Goal: Task Accomplishment & Management: Use online tool/utility

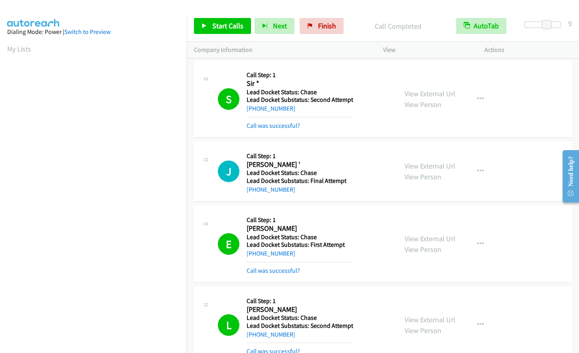
scroll to position [799, 0]
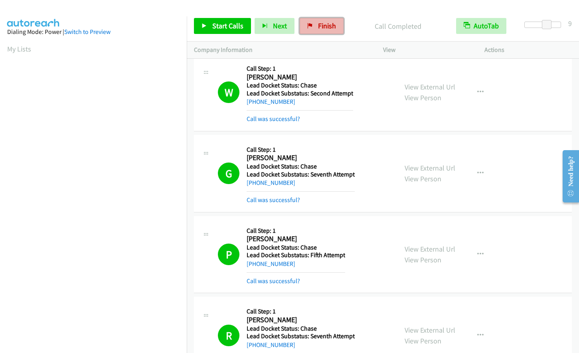
click at [318, 26] on span "Finish" at bounding box center [327, 25] width 18 height 9
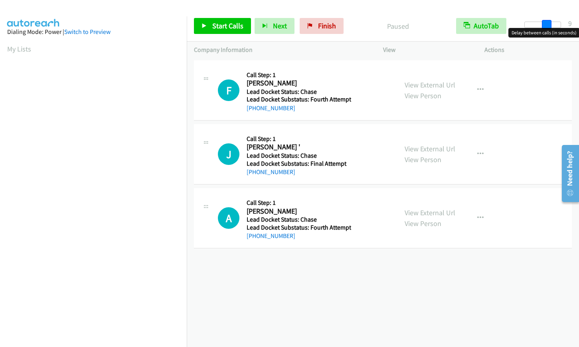
click at [547, 25] on div at bounding box center [543, 25] width 37 height 6
click at [217, 23] on span "Start Calls" at bounding box center [227, 25] width 31 height 9
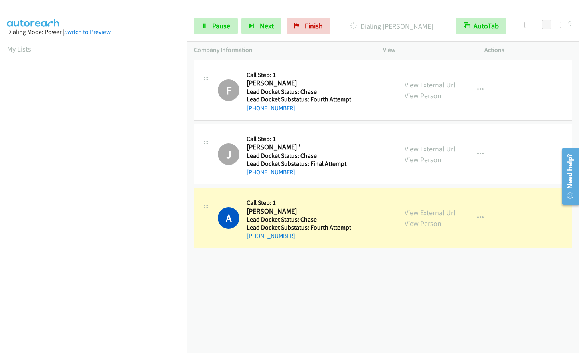
scroll to position [95, 0]
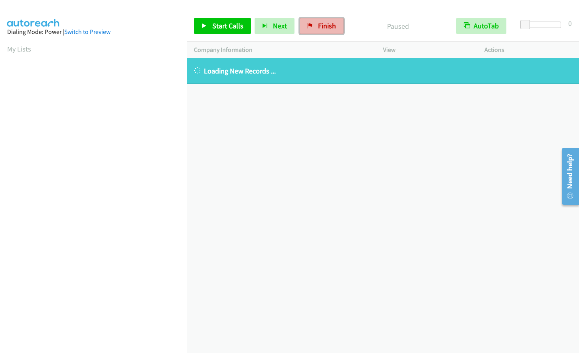
click at [321, 27] on span "Finish" at bounding box center [327, 25] width 18 height 9
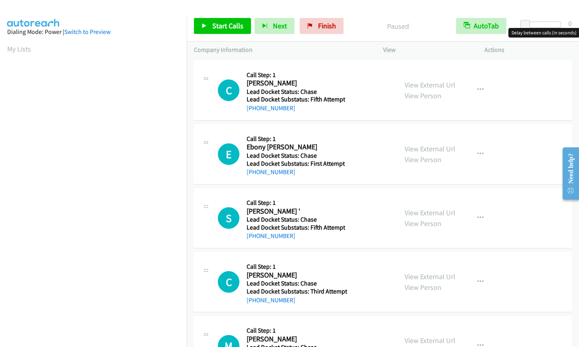
click at [542, 26] on div at bounding box center [543, 25] width 37 height 6
click at [546, 24] on span at bounding box center [542, 25] width 10 height 10
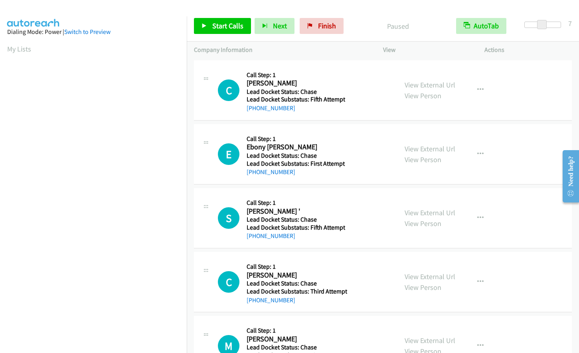
click at [548, 24] on div at bounding box center [543, 25] width 37 height 6
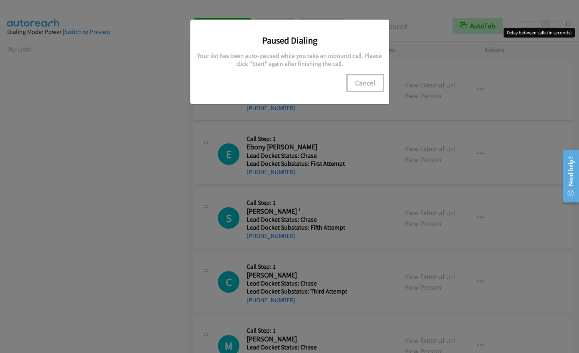
click at [367, 85] on button "Cancel" at bounding box center [366, 83] width 36 height 16
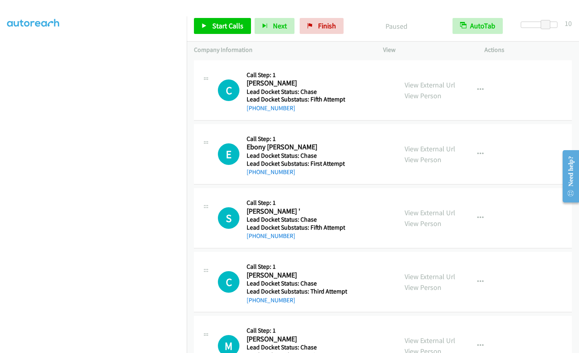
scroll to position [78, 0]
drag, startPoint x: 73, startPoint y: 1, endPoint x: 244, endPoint y: 8, distance: 171.5
click at [244, 8] on div at bounding box center [286, 15] width 572 height 31
click at [211, 31] on link "Start Calls" at bounding box center [222, 26] width 57 height 16
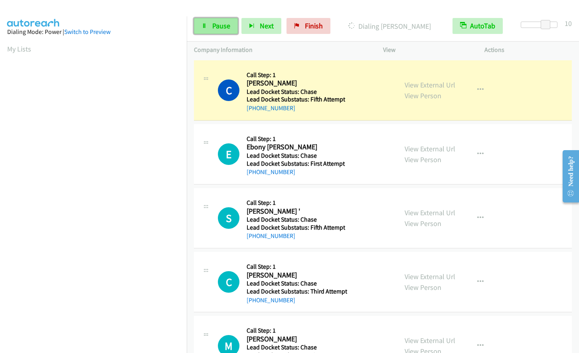
click at [200, 23] on link "Pause" at bounding box center [216, 26] width 44 height 16
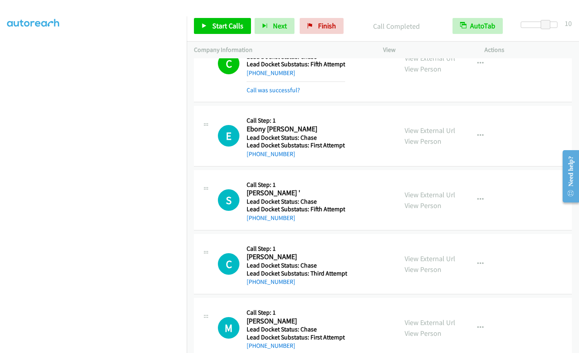
scroll to position [44, 0]
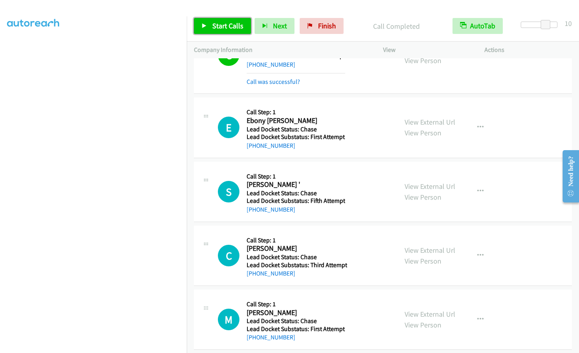
click at [212, 29] on span "Start Calls" at bounding box center [227, 25] width 31 height 9
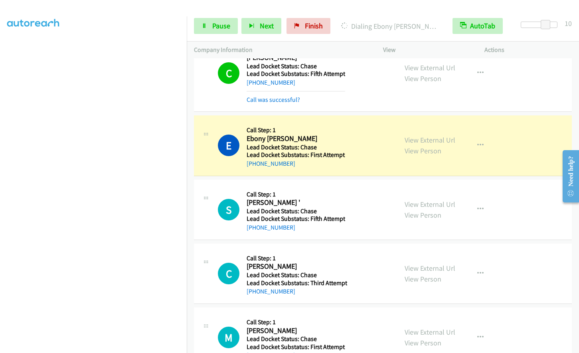
scroll to position [52, 0]
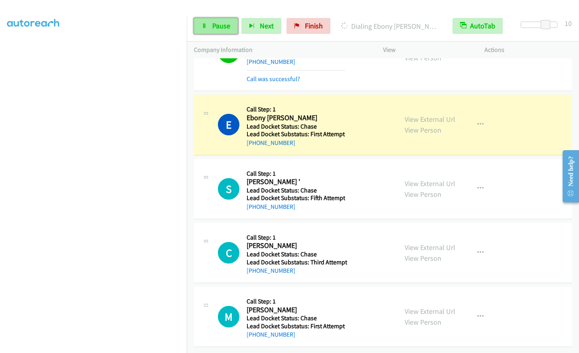
click at [211, 25] on link "Pause" at bounding box center [216, 26] width 44 height 16
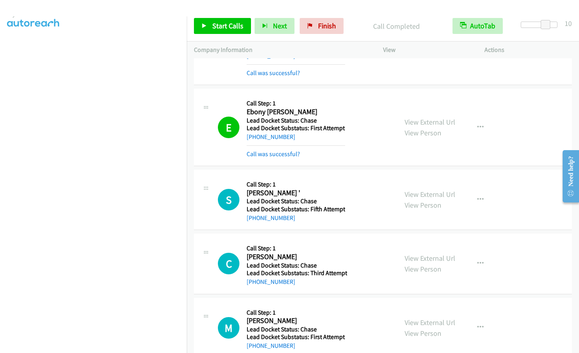
scroll to position [0, 0]
click at [337, 25] on link "Finish" at bounding box center [322, 26] width 44 height 16
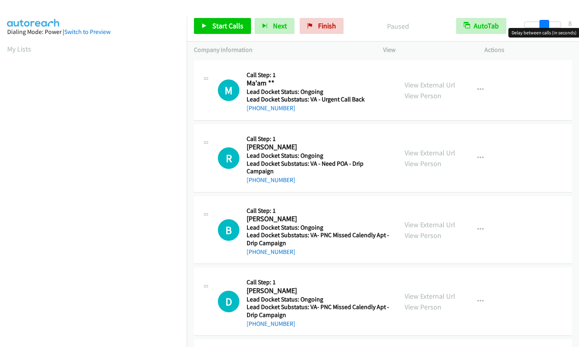
click at [544, 24] on div at bounding box center [543, 25] width 37 height 6
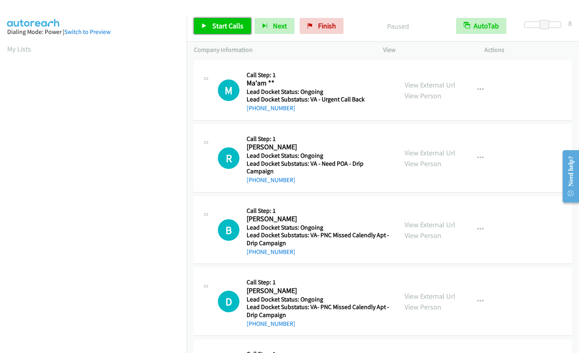
click at [222, 32] on link "Start Calls" at bounding box center [222, 26] width 57 height 16
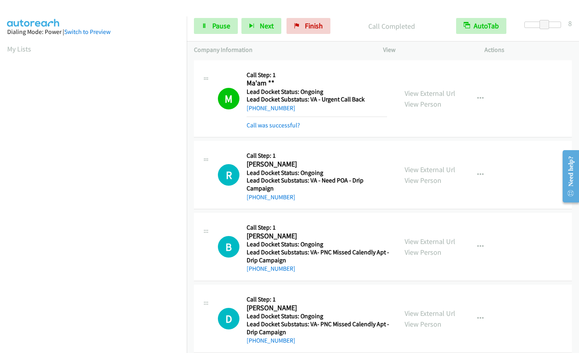
scroll to position [95, 0]
click at [212, 23] on span "Pause" at bounding box center [221, 25] width 18 height 9
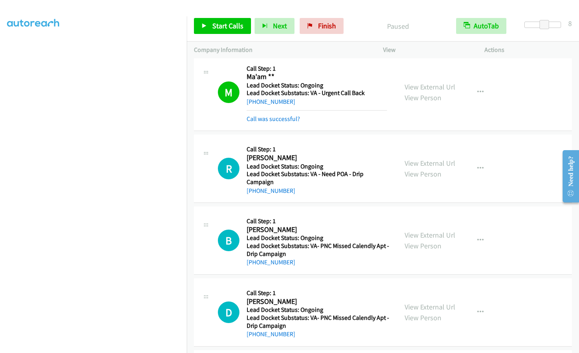
scroll to position [0, 0]
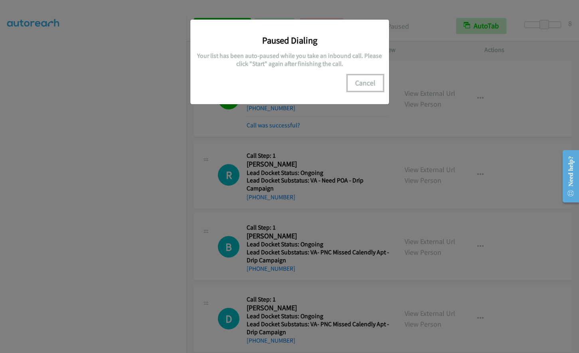
click at [366, 87] on button "Cancel" at bounding box center [366, 83] width 36 height 16
click at [373, 80] on button "Cancel" at bounding box center [366, 83] width 36 height 16
click at [371, 85] on button "Cancel" at bounding box center [366, 83] width 36 height 16
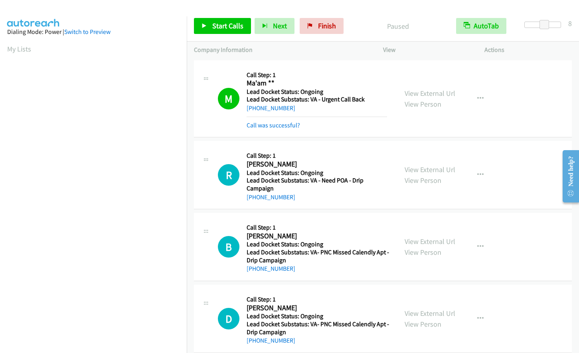
scroll to position [95, 0]
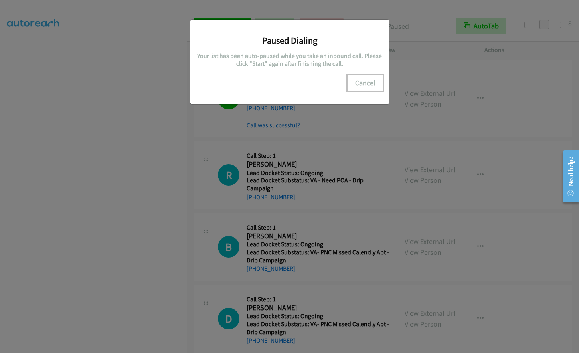
click at [369, 83] on button "Cancel" at bounding box center [366, 83] width 36 height 16
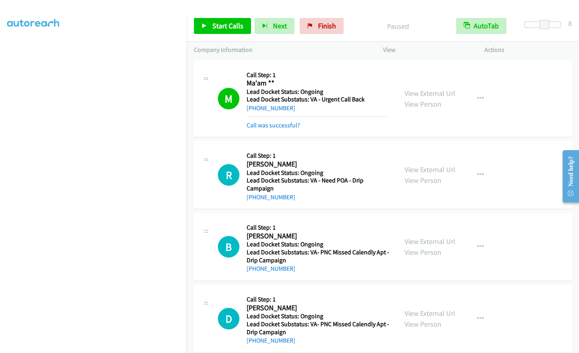
scroll to position [0, 0]
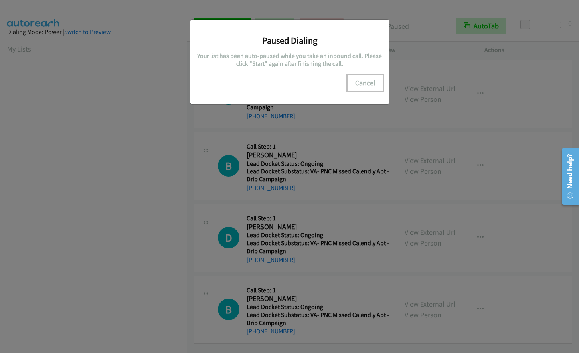
click at [362, 84] on button "Cancel" at bounding box center [366, 83] width 36 height 16
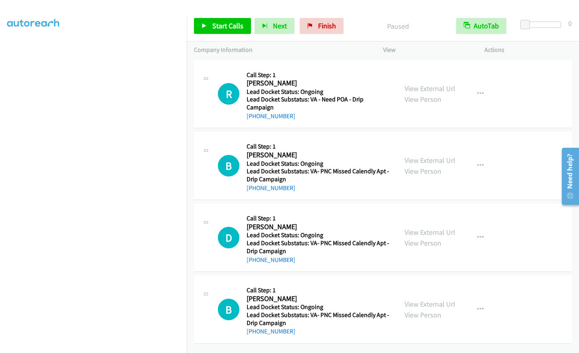
scroll to position [95, 0]
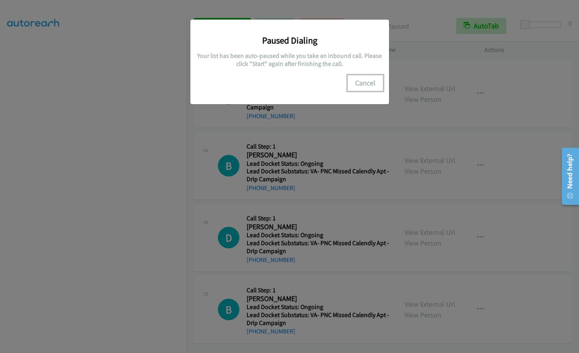
click at [372, 82] on button "Cancel" at bounding box center [366, 83] width 36 height 16
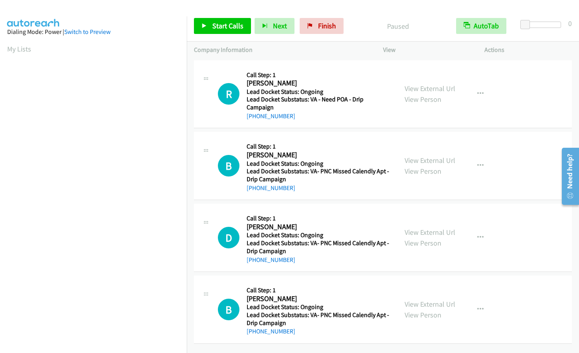
scroll to position [95, 0]
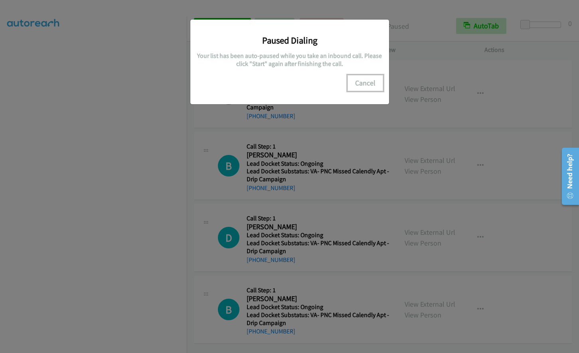
click at [372, 82] on button "Cancel" at bounding box center [366, 83] width 36 height 16
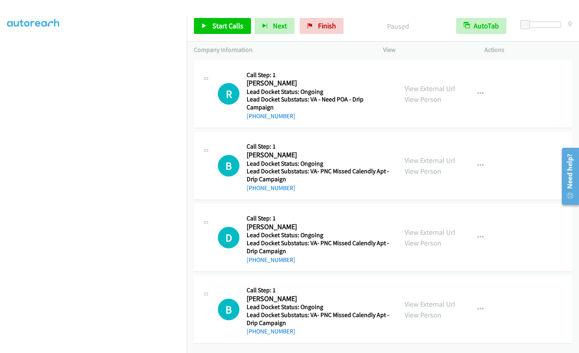
scroll to position [95, 0]
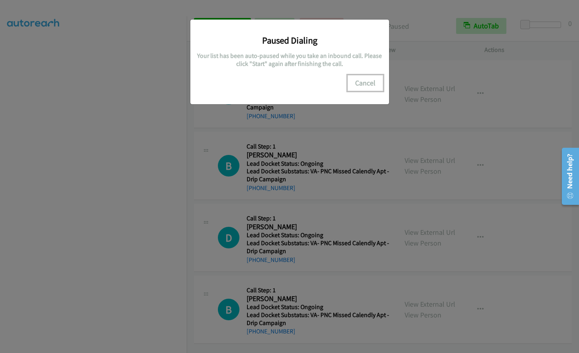
click at [367, 80] on button "Cancel" at bounding box center [366, 83] width 36 height 16
click at [367, 82] on button "Cancel" at bounding box center [366, 83] width 36 height 16
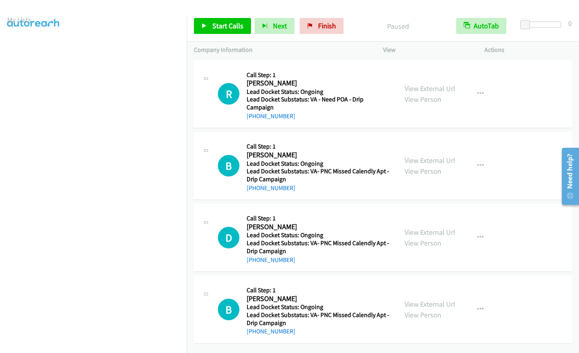
scroll to position [0, 0]
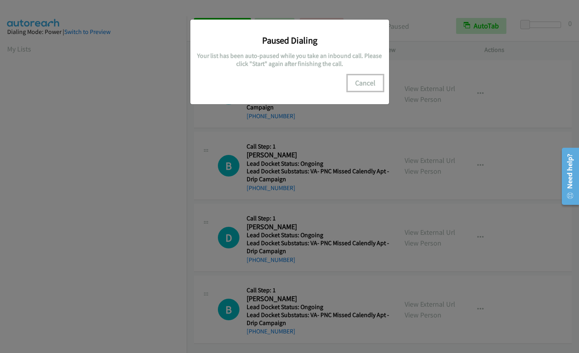
click at [376, 79] on button "Cancel" at bounding box center [366, 83] width 36 height 16
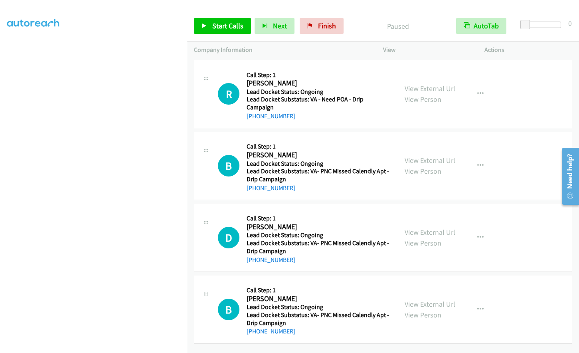
scroll to position [95, 0]
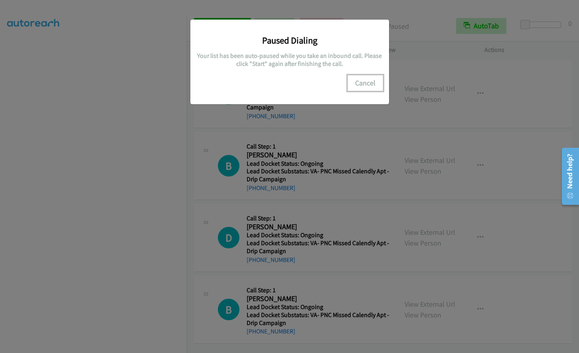
click at [365, 80] on button "Cancel" at bounding box center [366, 83] width 36 height 16
click at [365, 82] on button "Cancel" at bounding box center [366, 83] width 36 height 16
click at [360, 84] on button "Cancel" at bounding box center [366, 83] width 36 height 16
click at [363, 83] on button "Cancel" at bounding box center [366, 83] width 36 height 16
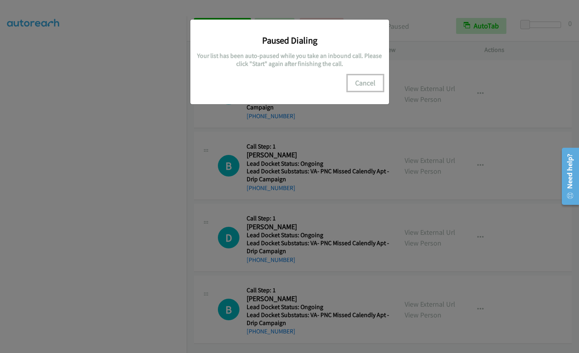
click at [367, 84] on button "Cancel" at bounding box center [366, 83] width 36 height 16
drag, startPoint x: 358, startPoint y: 83, endPoint x: 361, endPoint y: 87, distance: 4.6
click at [358, 84] on button "Cancel" at bounding box center [366, 83] width 36 height 16
click at [363, 83] on button "Cancel" at bounding box center [366, 83] width 36 height 16
click at [365, 83] on button "Cancel" at bounding box center [366, 83] width 36 height 16
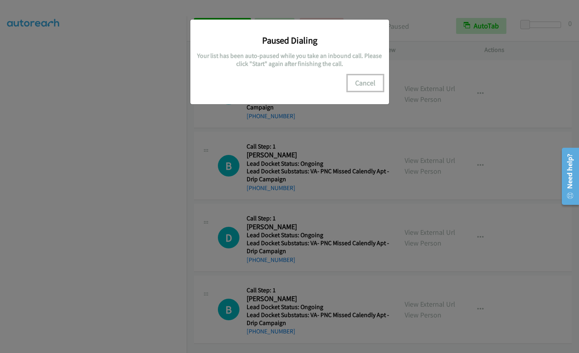
click at [371, 85] on button "Cancel" at bounding box center [366, 83] width 36 height 16
click at [364, 79] on button "Cancel" at bounding box center [366, 83] width 36 height 16
click at [361, 79] on button "Cancel" at bounding box center [366, 83] width 36 height 16
click at [369, 83] on button "Cancel" at bounding box center [366, 83] width 36 height 16
click at [367, 82] on button "Cancel" at bounding box center [366, 83] width 36 height 16
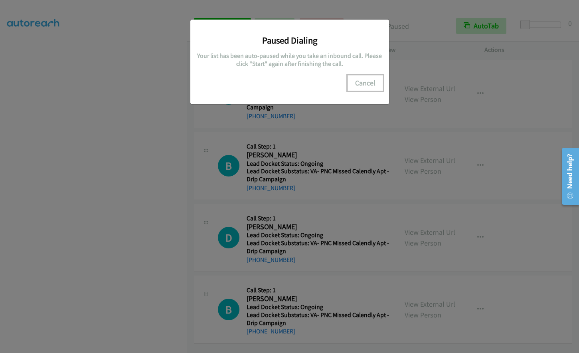
click at [371, 86] on button "Cancel" at bounding box center [366, 83] width 36 height 16
click at [366, 83] on button "Cancel" at bounding box center [366, 83] width 36 height 16
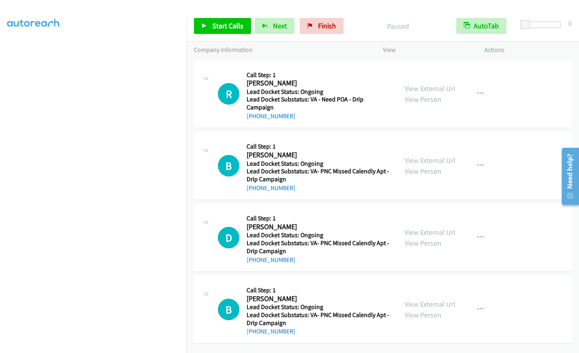
scroll to position [0, 0]
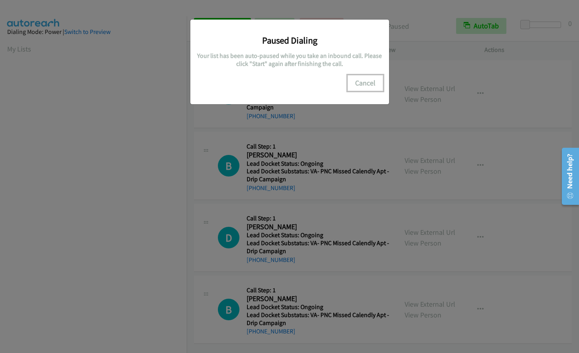
click at [364, 83] on button "Cancel" at bounding box center [366, 83] width 36 height 16
click at [378, 78] on button "Cancel" at bounding box center [366, 83] width 36 height 16
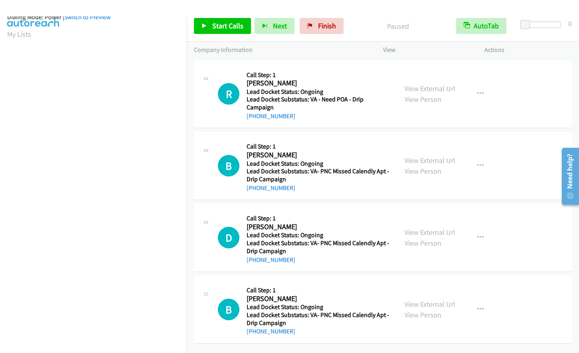
scroll to position [95, 0]
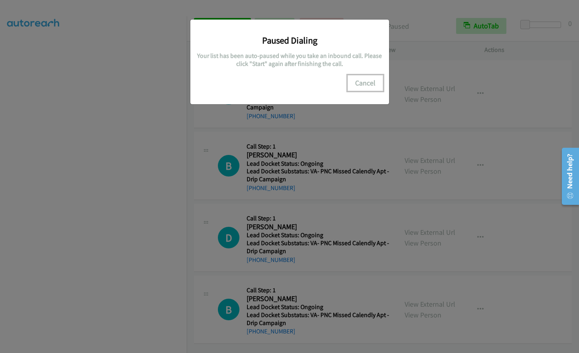
click at [370, 80] on button "Cancel" at bounding box center [366, 83] width 36 height 16
click at [361, 82] on button "Cancel" at bounding box center [366, 83] width 36 height 16
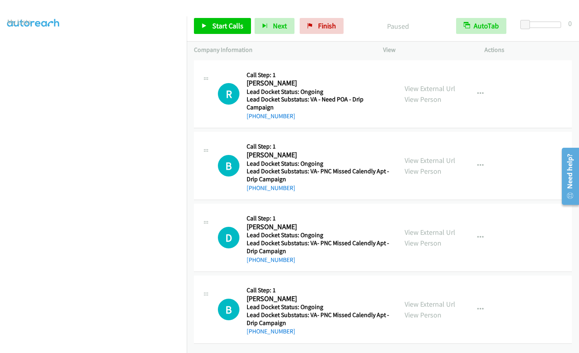
scroll to position [0, 0]
